Goal: Task Accomplishment & Management: Manage account settings

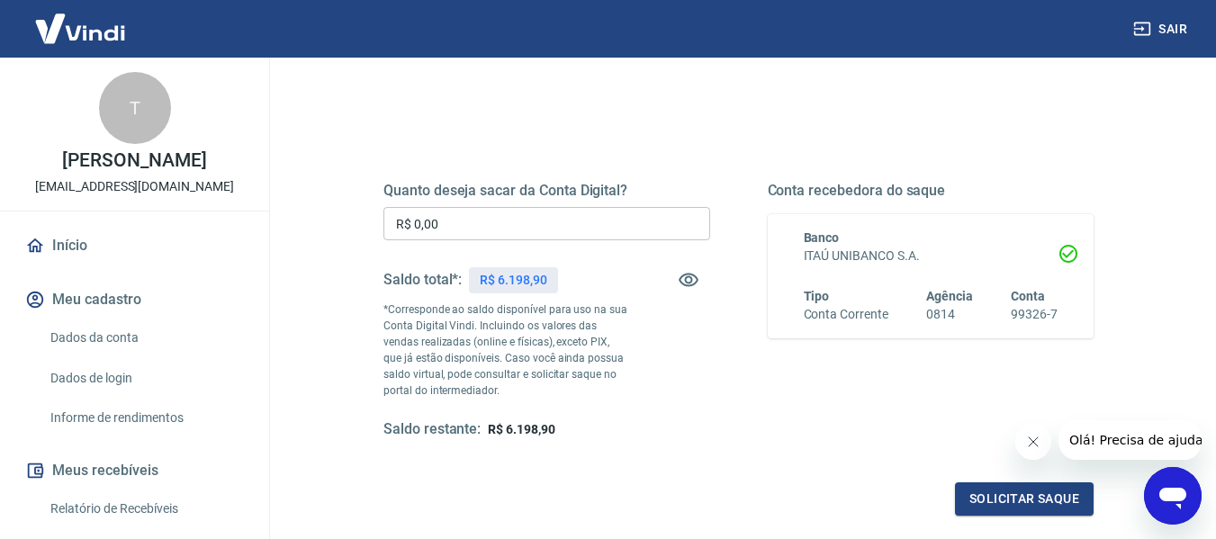
scroll to position [90, 0]
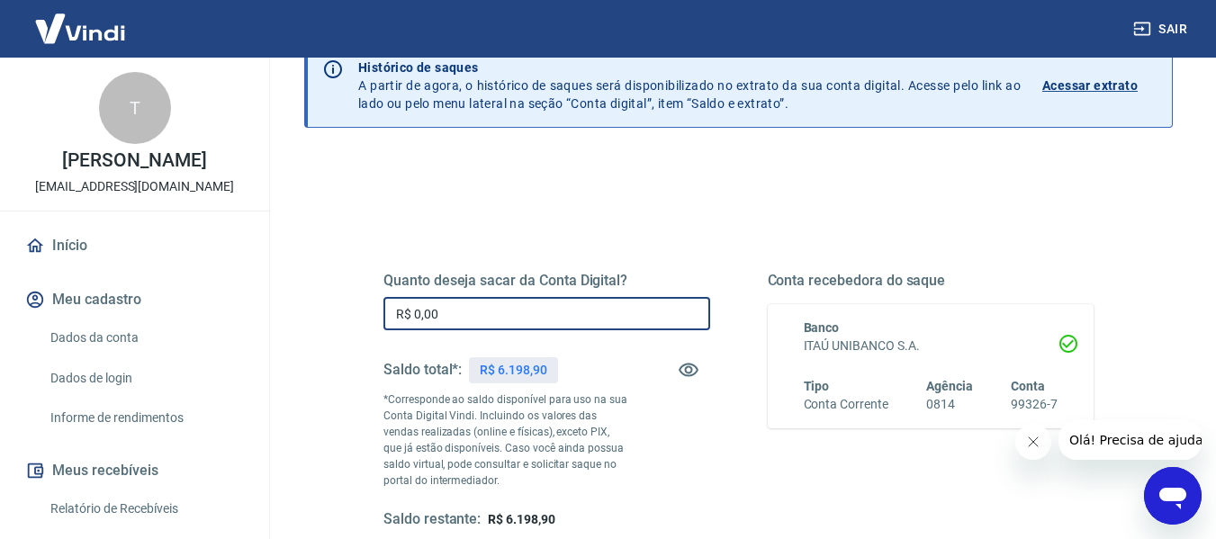
drag, startPoint x: 498, startPoint y: 311, endPoint x: 368, endPoint y: 314, distance: 129.6
click at [368, 314] on div "Quanto deseja sacar da Conta Digital? R$ 0,00 ​ Saldo total*: R$ 6.198,90 *Corr…" at bounding box center [738, 410] width 753 height 435
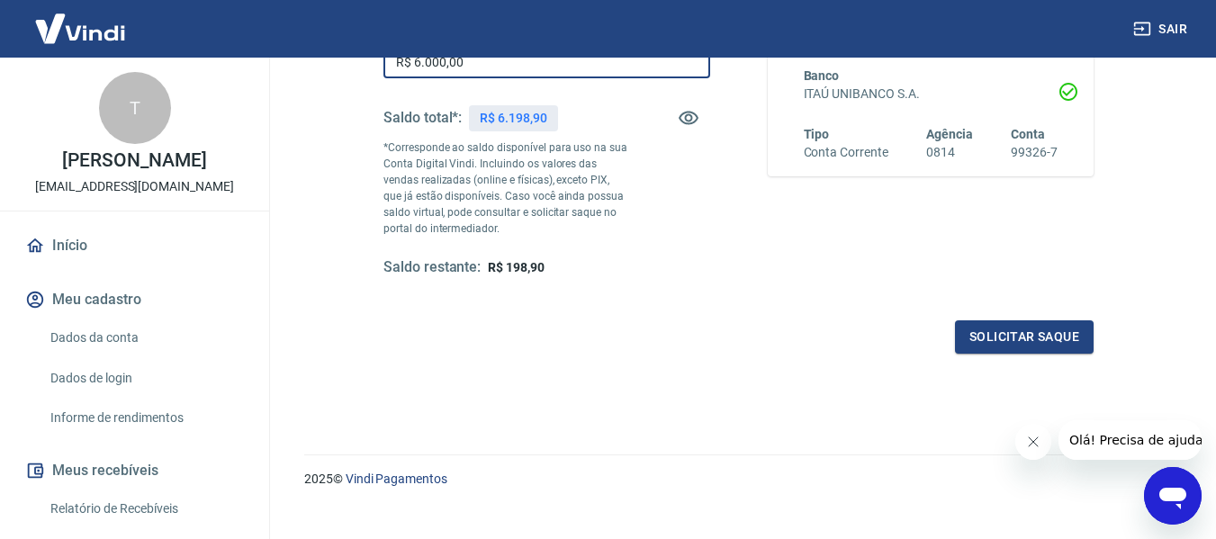
scroll to position [360, 0]
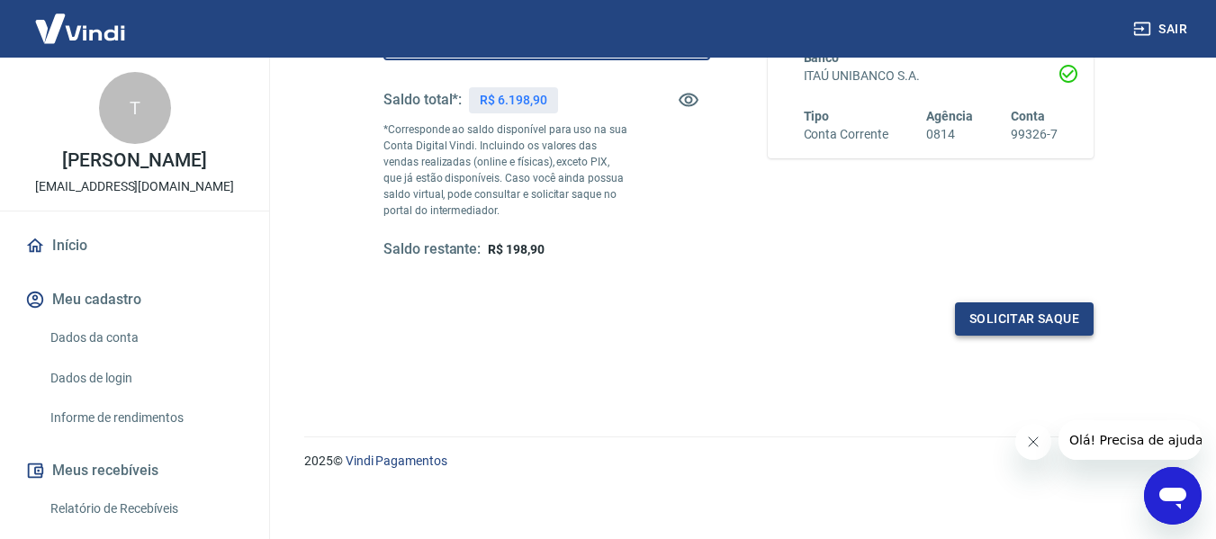
type input "R$ 6.000,00"
click at [1001, 320] on button "Solicitar saque" at bounding box center [1024, 318] width 139 height 33
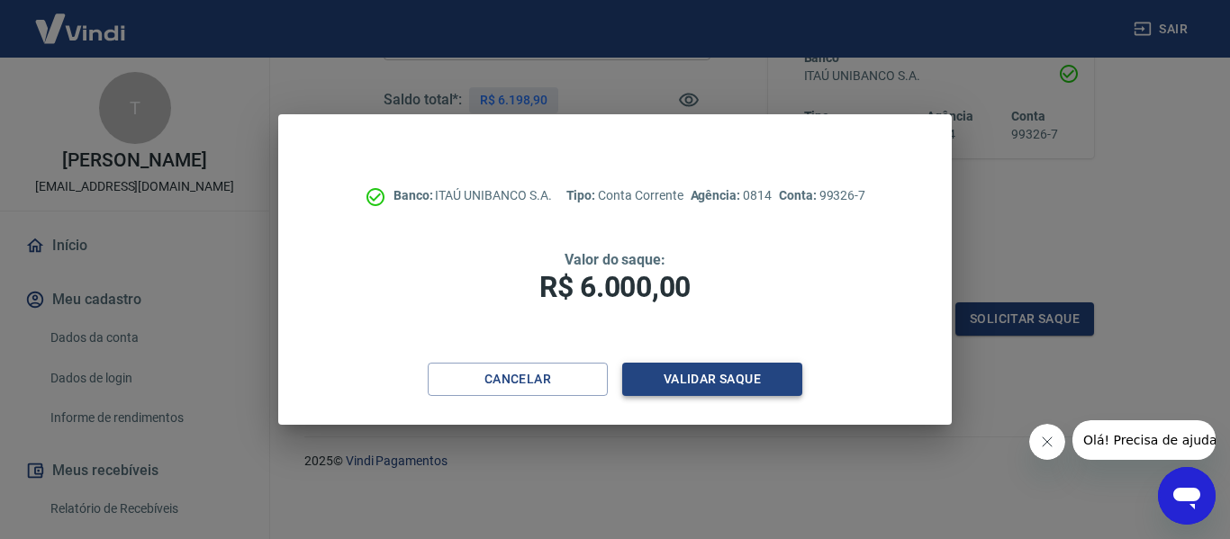
click at [765, 379] on button "Validar saque" at bounding box center [712, 379] width 180 height 33
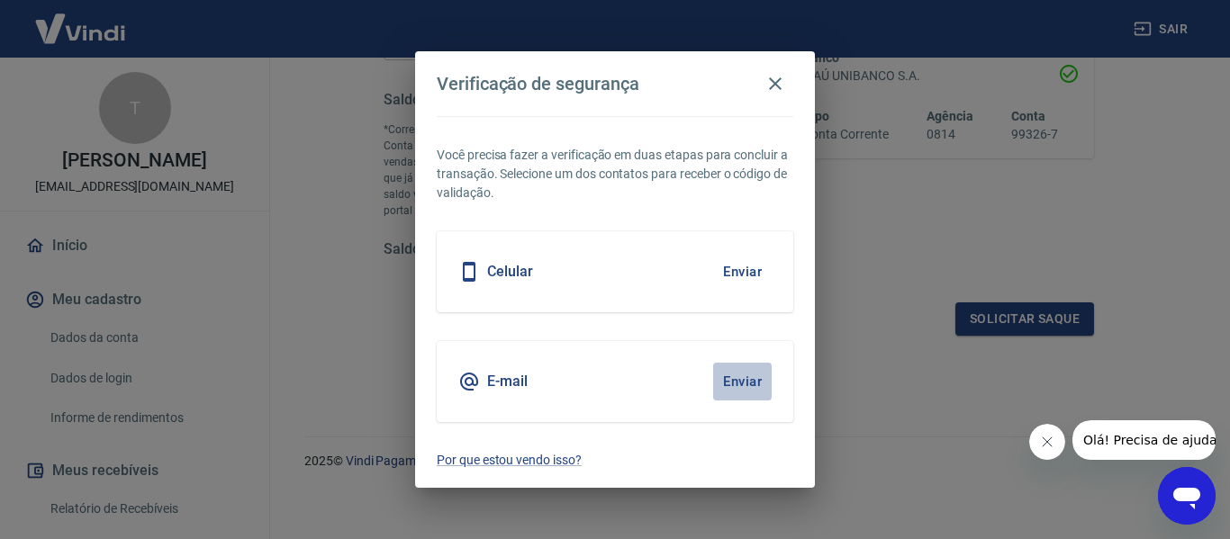
click at [729, 381] on button "Enviar" at bounding box center [742, 382] width 59 height 38
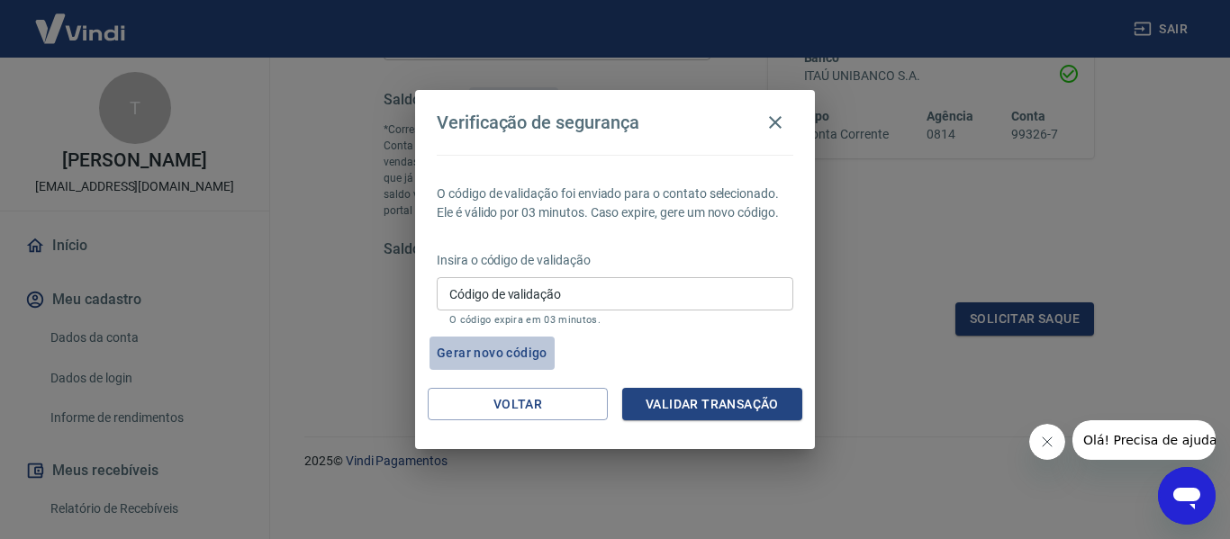
click at [525, 347] on button "Gerar novo código" at bounding box center [491, 353] width 125 height 33
click at [492, 349] on button "Gerar novo código" at bounding box center [491, 353] width 125 height 33
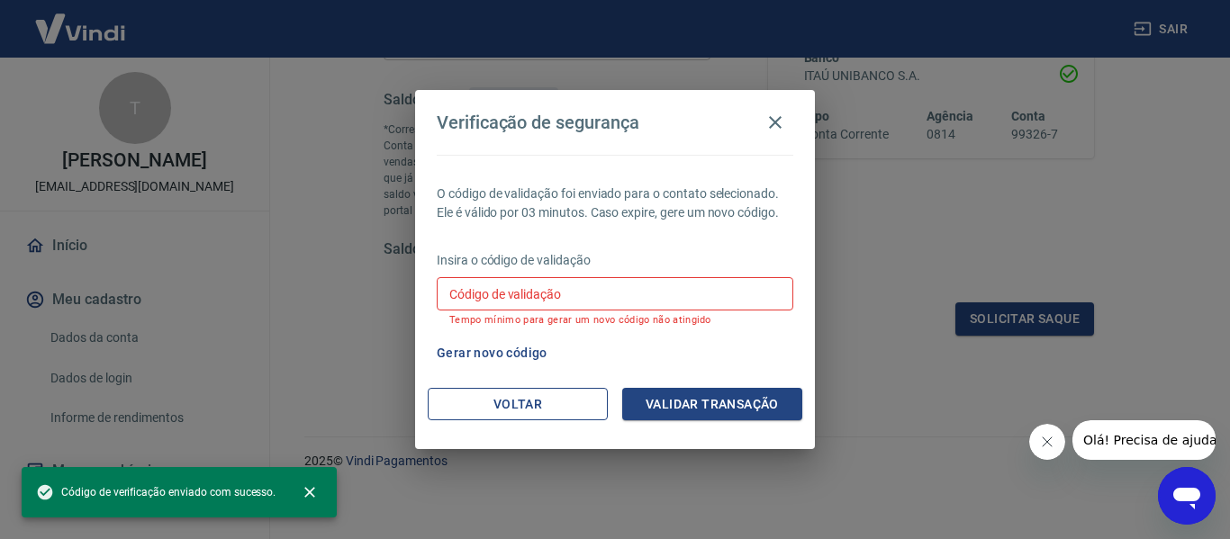
click at [581, 404] on button "Voltar" at bounding box center [518, 404] width 180 height 33
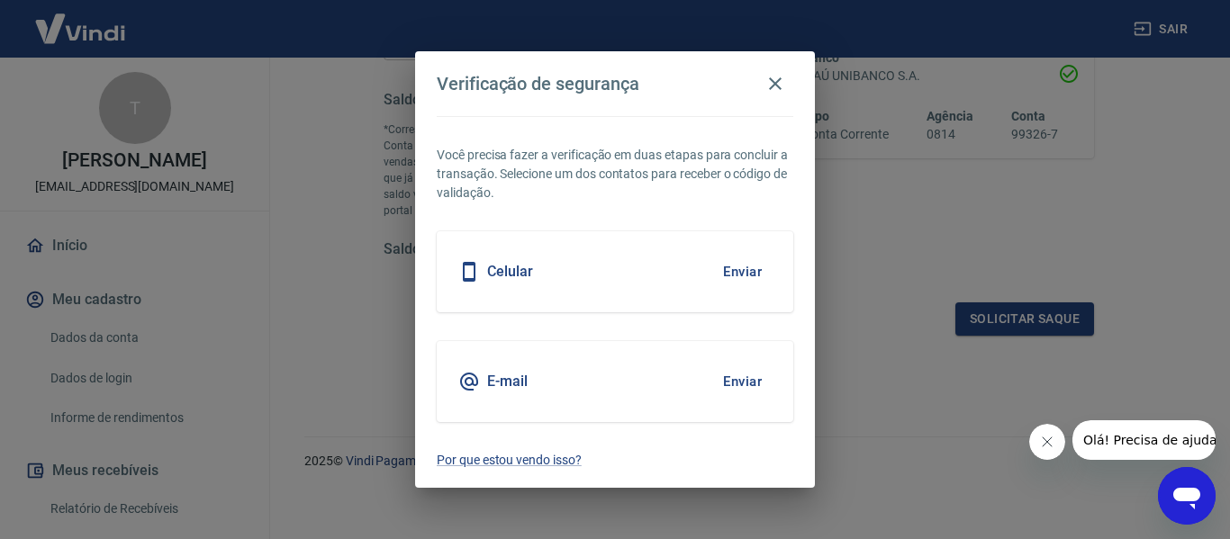
click at [725, 270] on button "Enviar" at bounding box center [742, 272] width 59 height 38
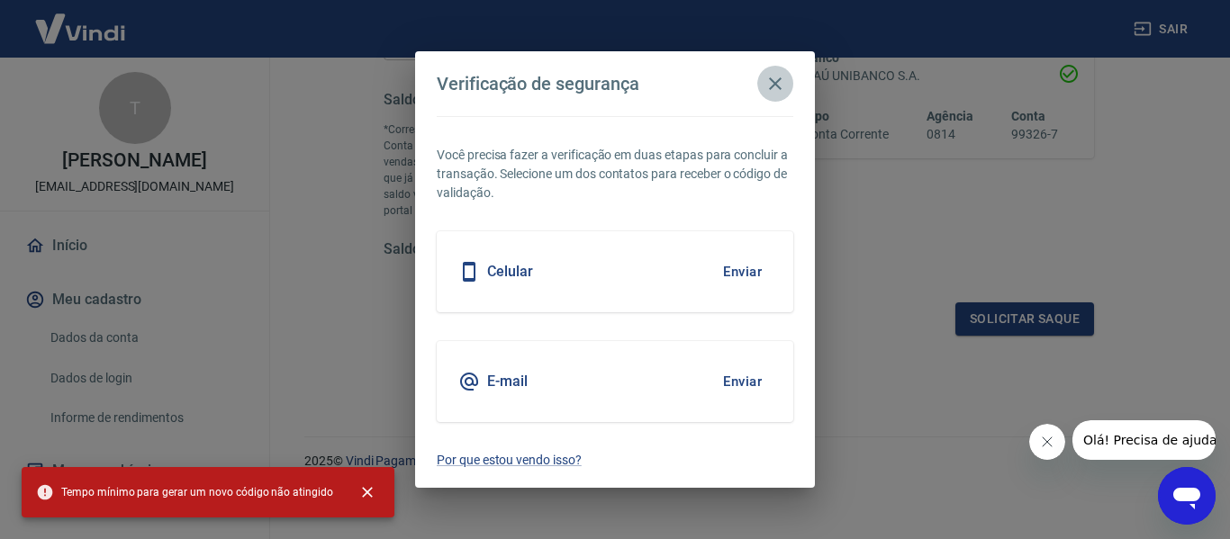
click at [779, 85] on icon "button" at bounding box center [775, 84] width 22 height 22
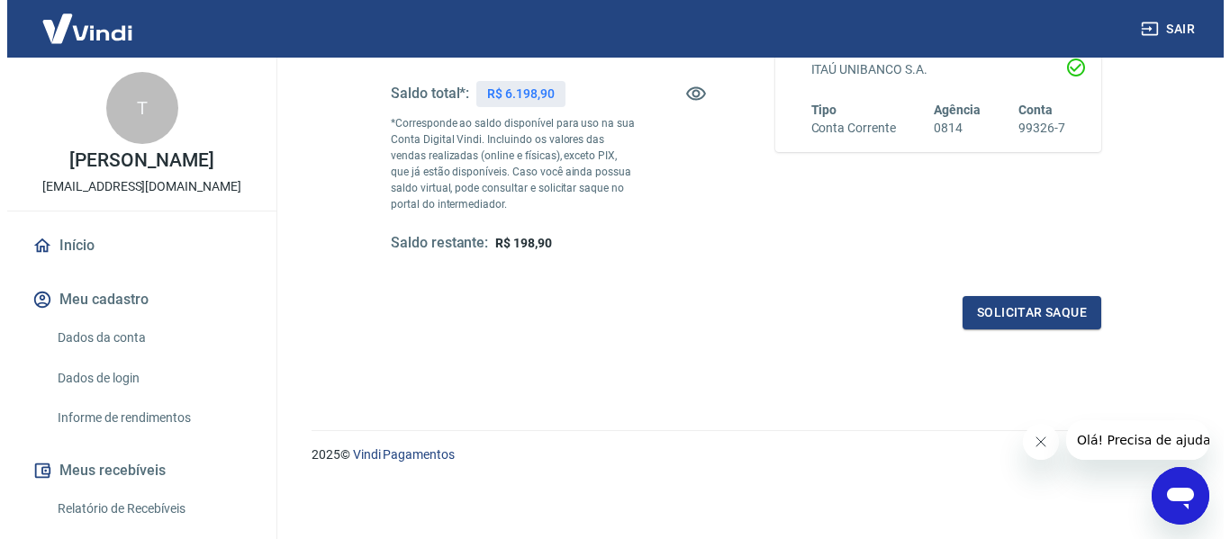
scroll to position [367, 0]
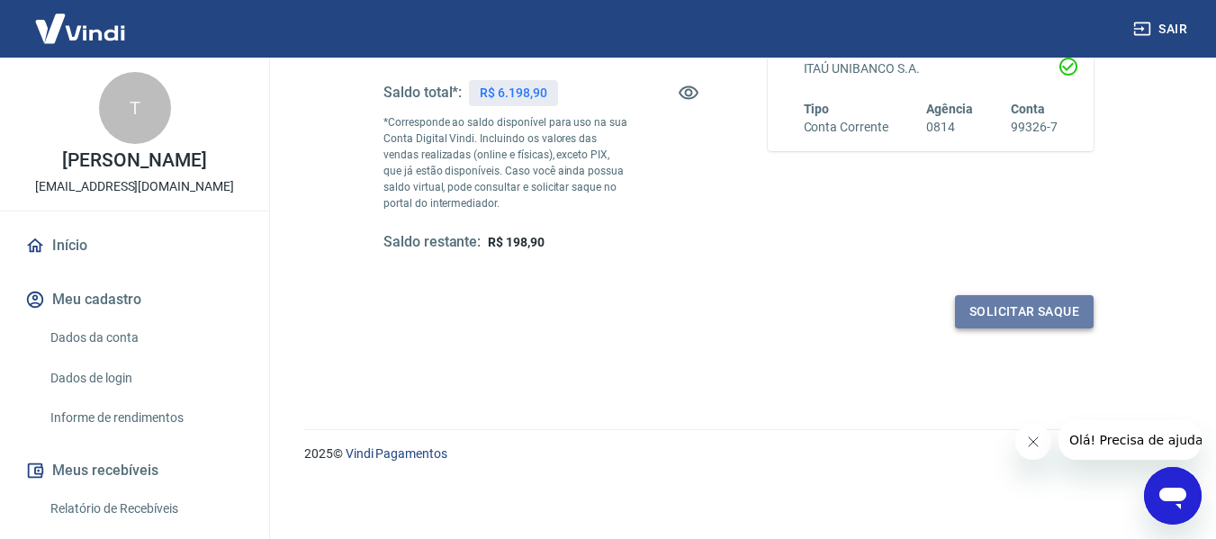
click at [1028, 312] on button "Solicitar saque" at bounding box center [1024, 311] width 139 height 33
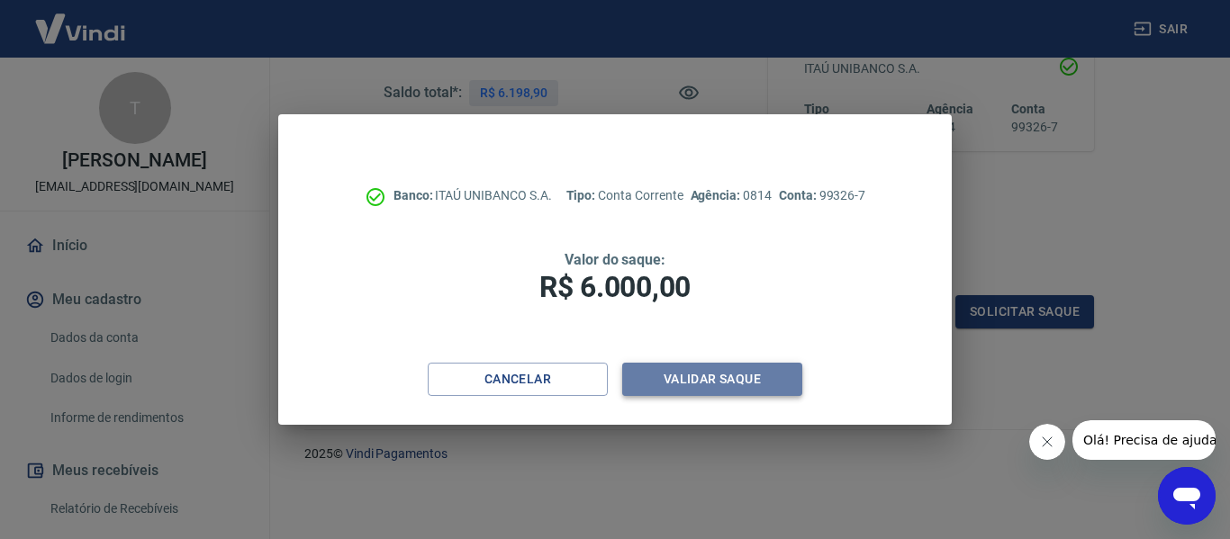
click at [740, 377] on button "Validar saque" at bounding box center [712, 379] width 180 height 33
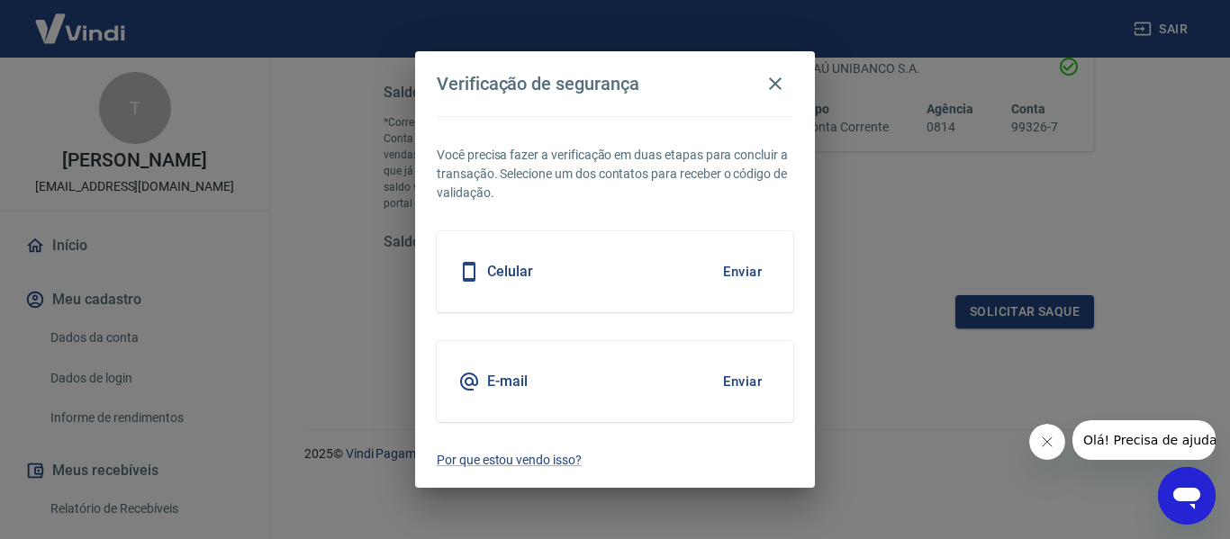
click at [740, 272] on button "Enviar" at bounding box center [742, 272] width 59 height 38
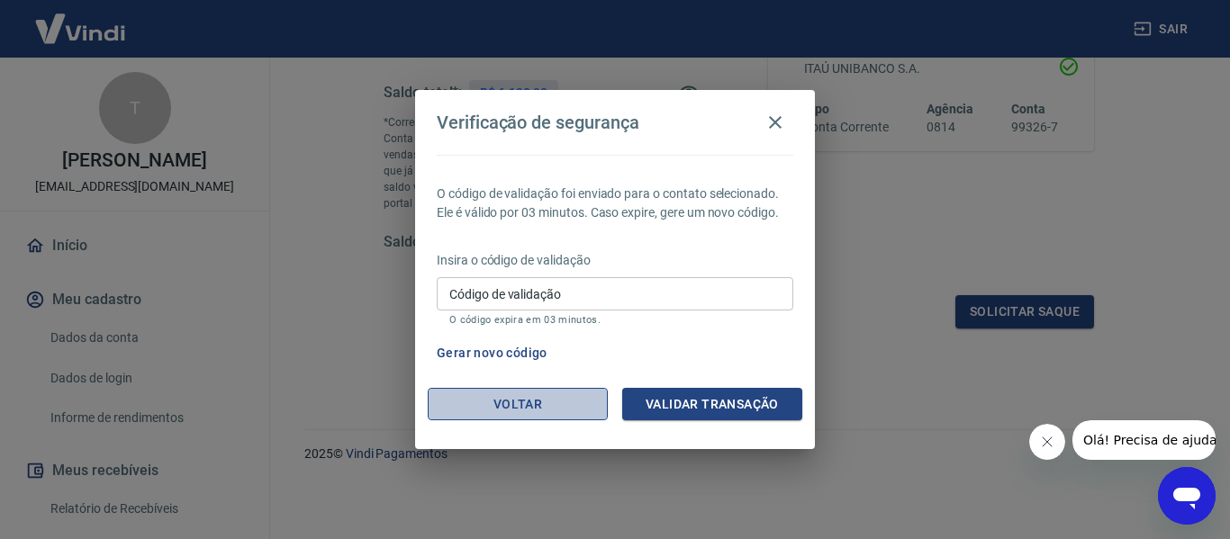
click at [557, 406] on button "Voltar" at bounding box center [518, 404] width 180 height 33
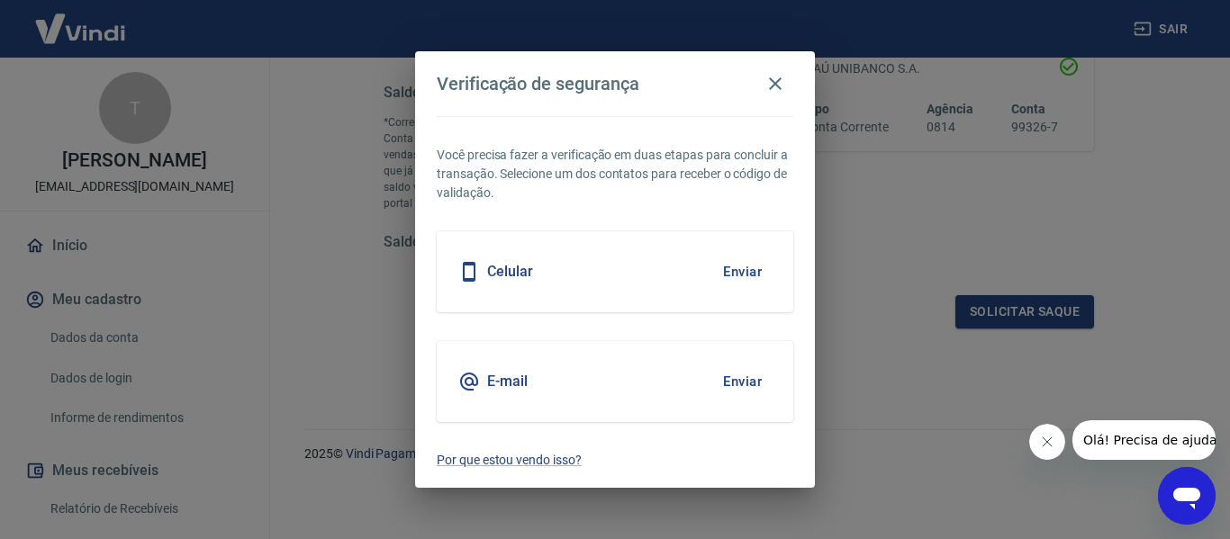
click at [750, 383] on button "Enviar" at bounding box center [742, 382] width 59 height 38
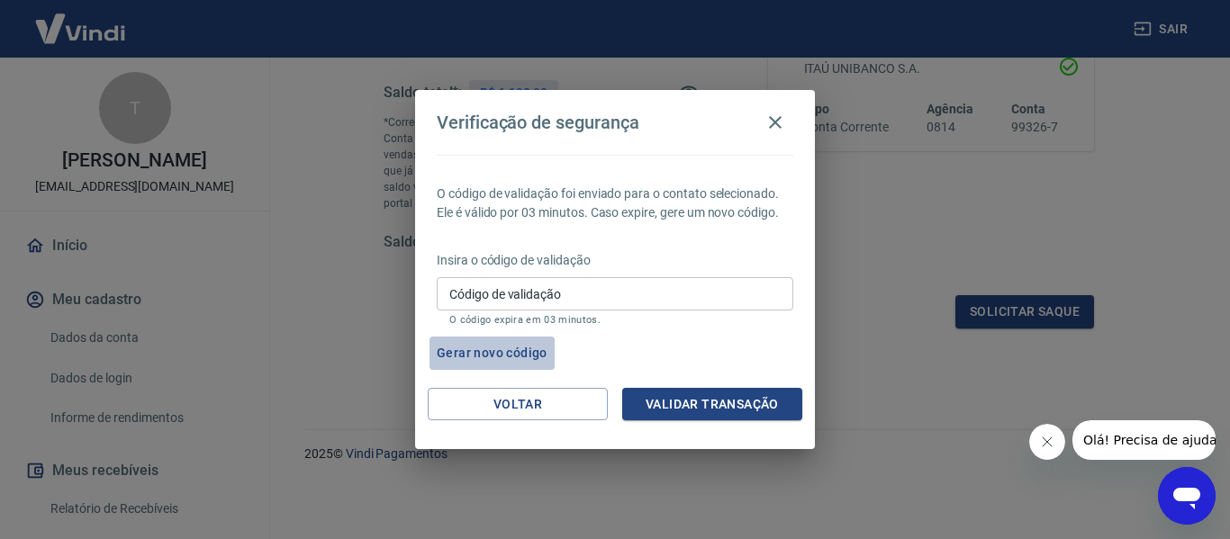
click at [519, 351] on button "Gerar novo código" at bounding box center [491, 353] width 125 height 33
click at [510, 349] on button "Gerar novo código" at bounding box center [491, 353] width 125 height 33
